Goal: Entertainment & Leisure: Browse casually

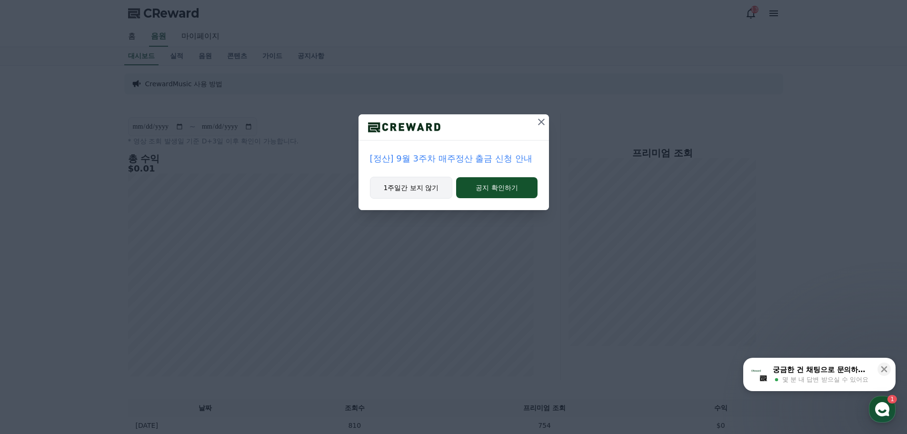
click at [399, 188] on button "1주일간 보지 않기" at bounding box center [411, 188] width 83 height 22
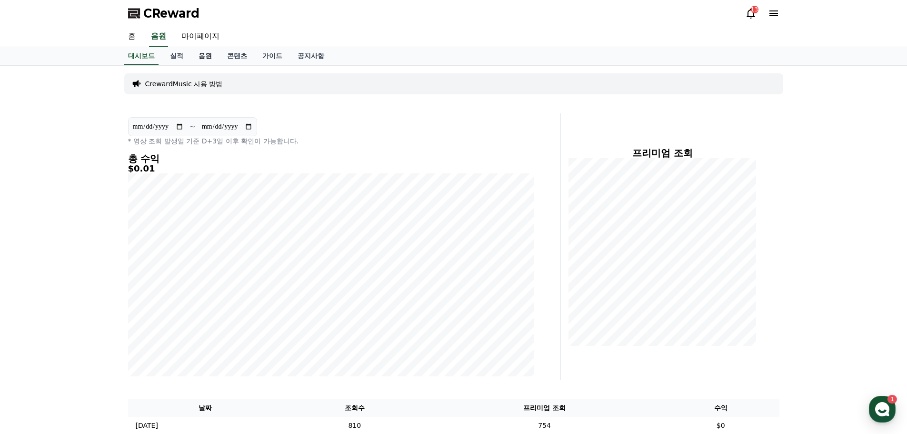
click at [202, 55] on link "음원" at bounding box center [205, 56] width 29 height 18
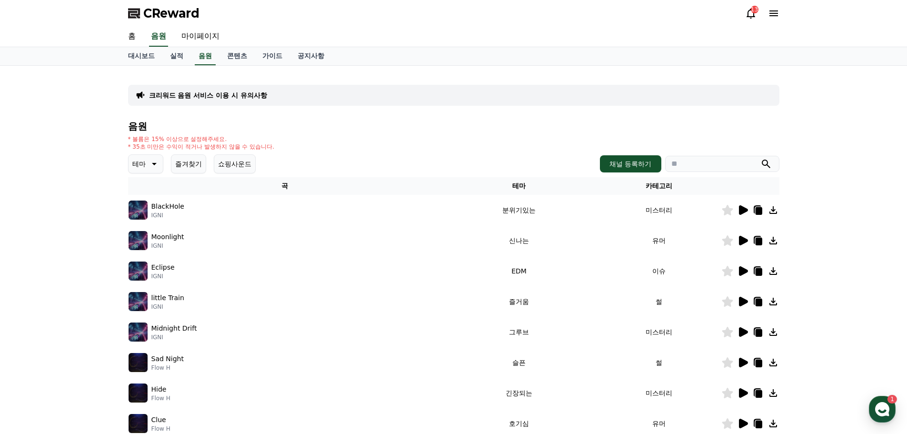
click at [156, 165] on icon at bounding box center [153, 163] width 11 height 11
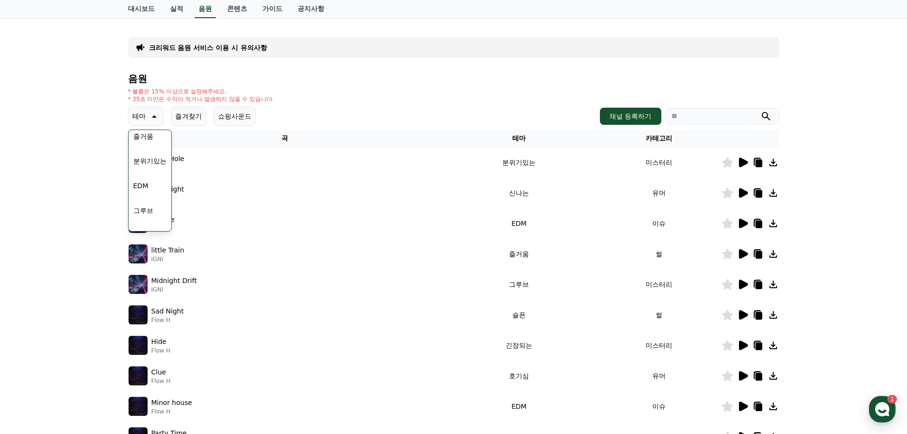
scroll to position [249, 0]
click at [141, 187] on button "EDM" at bounding box center [140, 189] width 23 height 21
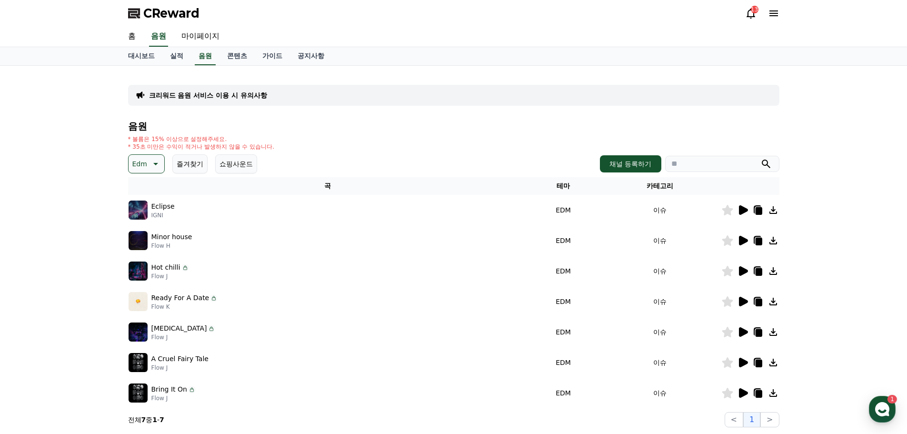
click at [742, 210] on icon at bounding box center [743, 210] width 9 height 10
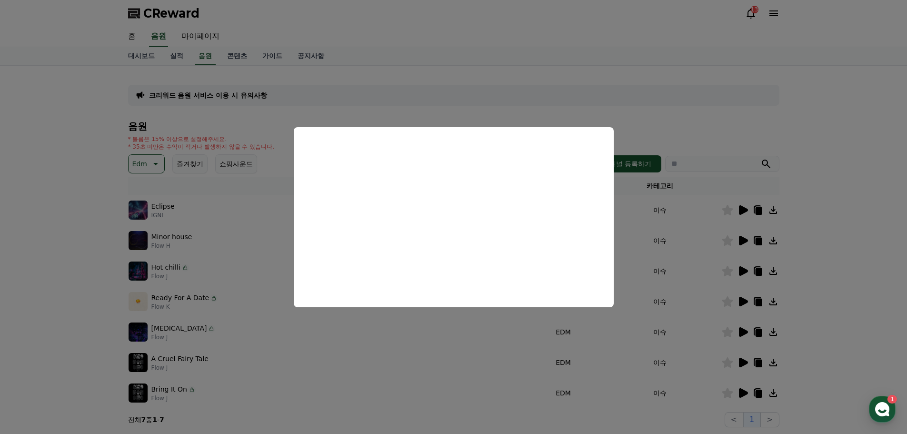
click at [17, 238] on button "close modal" at bounding box center [453, 217] width 907 height 434
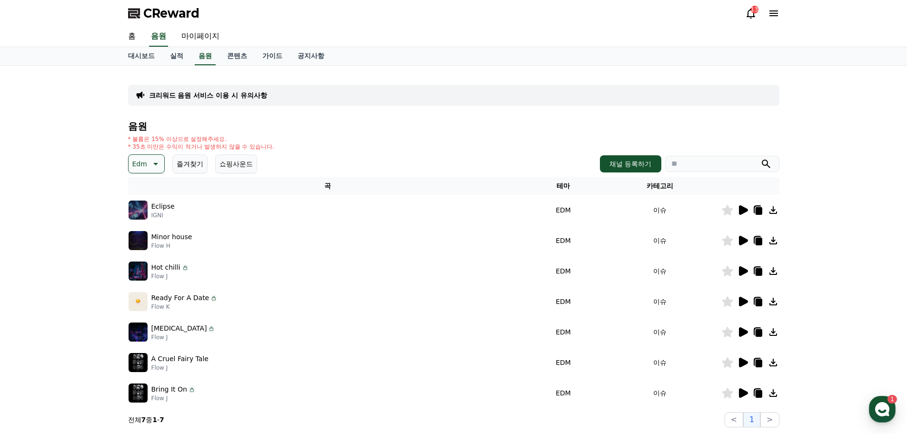
click at [741, 241] on icon at bounding box center [743, 241] width 9 height 10
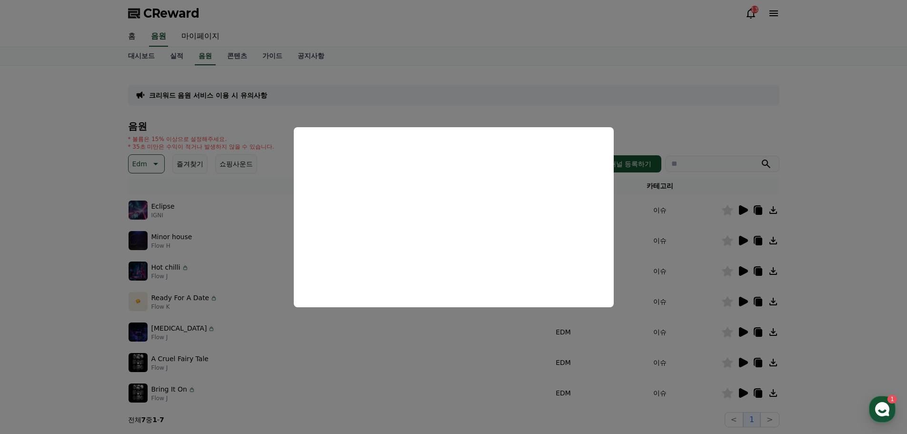
click at [82, 252] on button "close modal" at bounding box center [453, 217] width 907 height 434
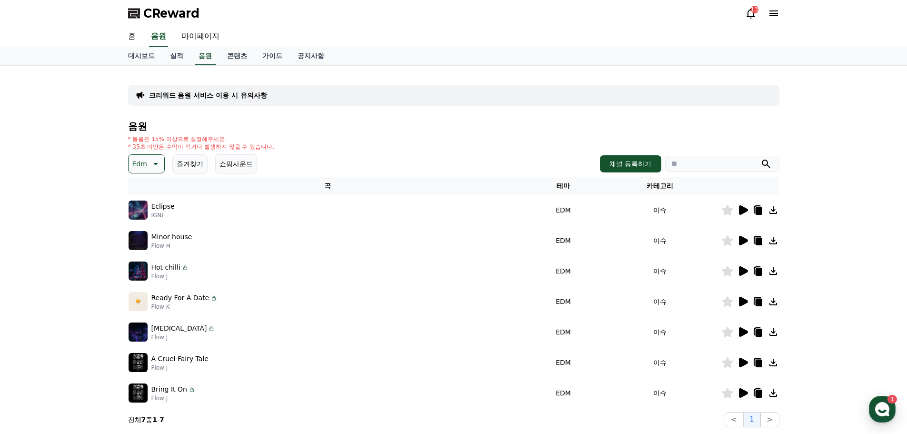
click at [761, 239] on icon at bounding box center [758, 242] width 7 height 8
